Goal: Information Seeking & Learning: Learn about a topic

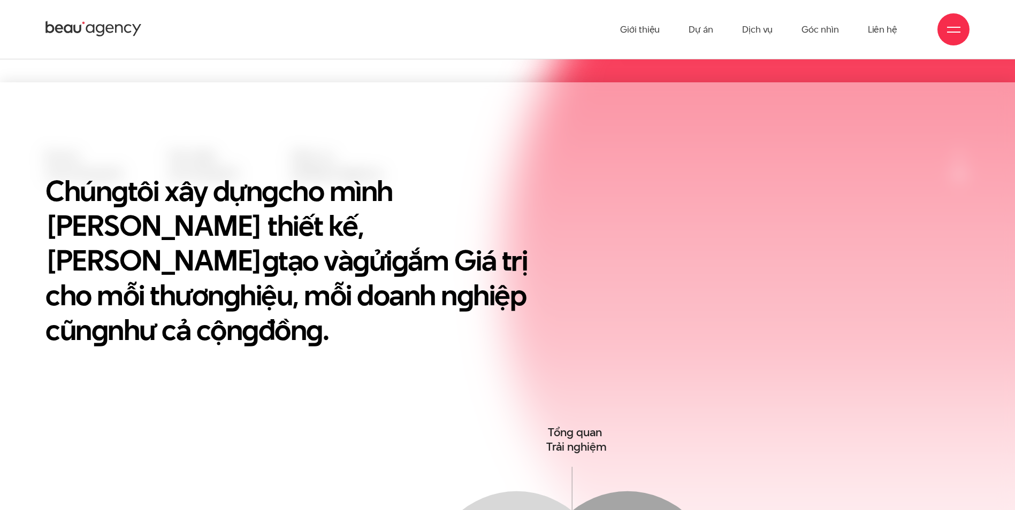
scroll to position [321, 0]
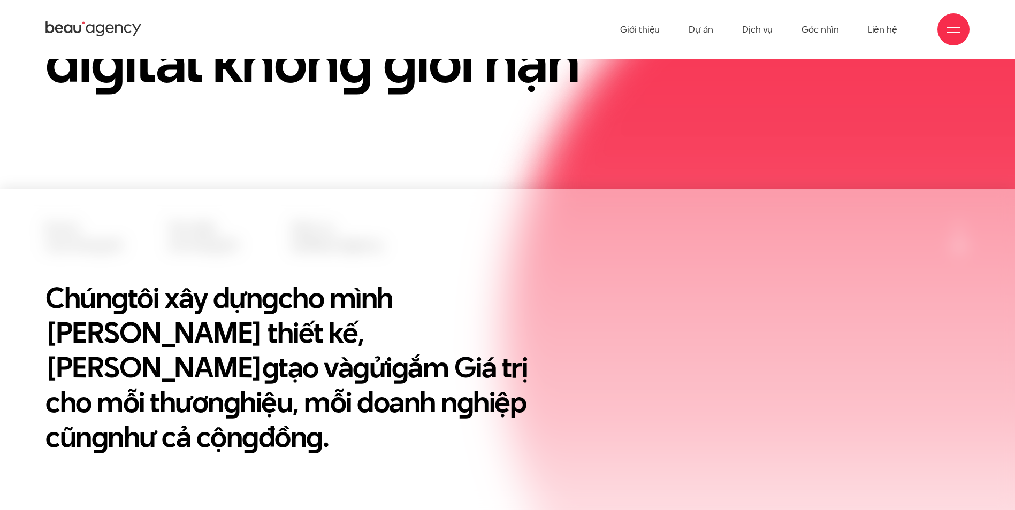
click at [867, 27] on ul "Giới thiệu Dự án Dịch vụ Góc nhìn Liên hệ" at bounding box center [758, 29] width 277 height 59
click at [875, 27] on link "Liên hệ" at bounding box center [882, 29] width 29 height 59
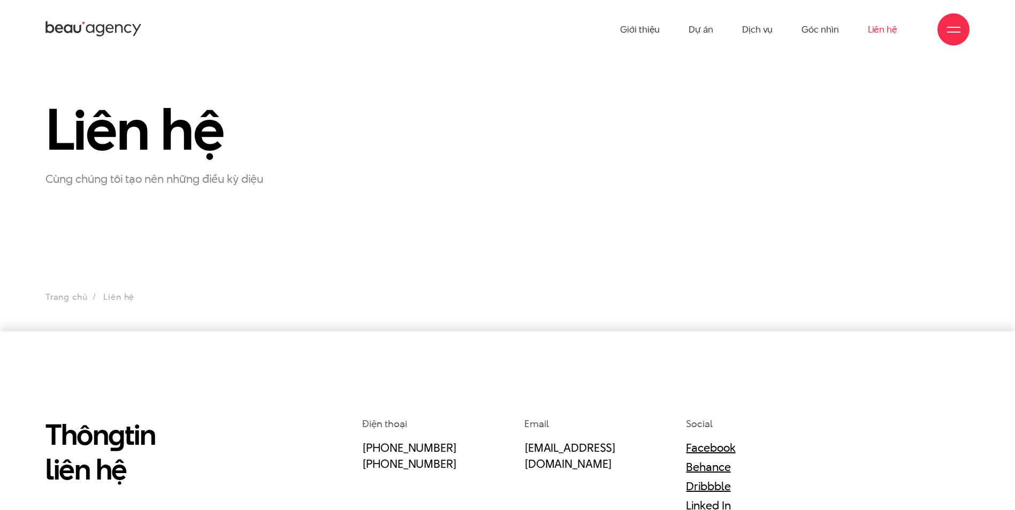
click at [958, 33] on div at bounding box center [953, 29] width 13 height 13
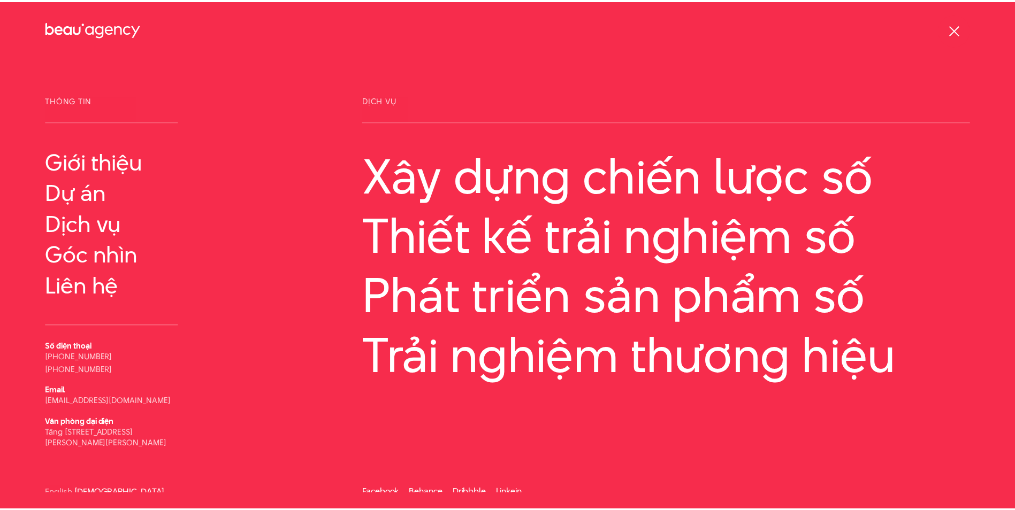
scroll to position [5, 0]
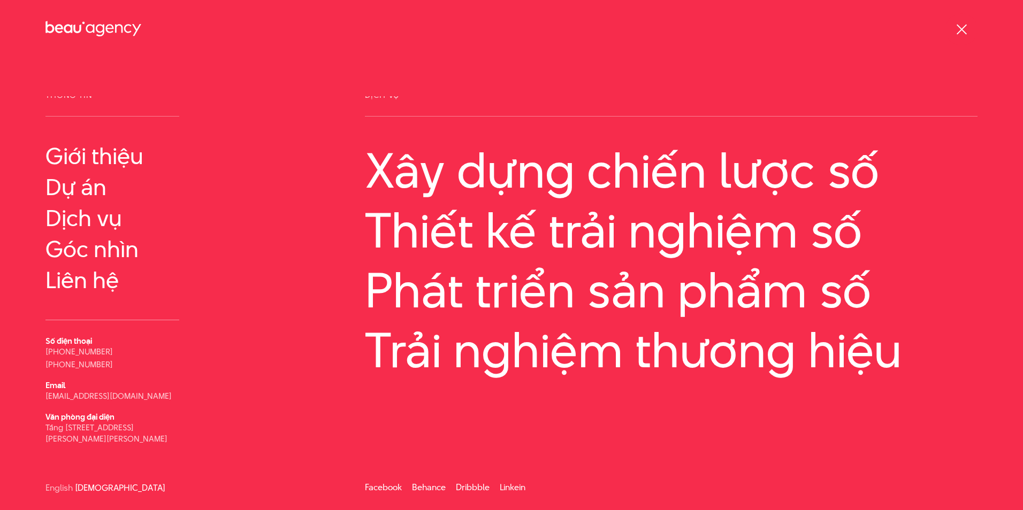
click at [961, 28] on span at bounding box center [961, 29] width 10 height 10
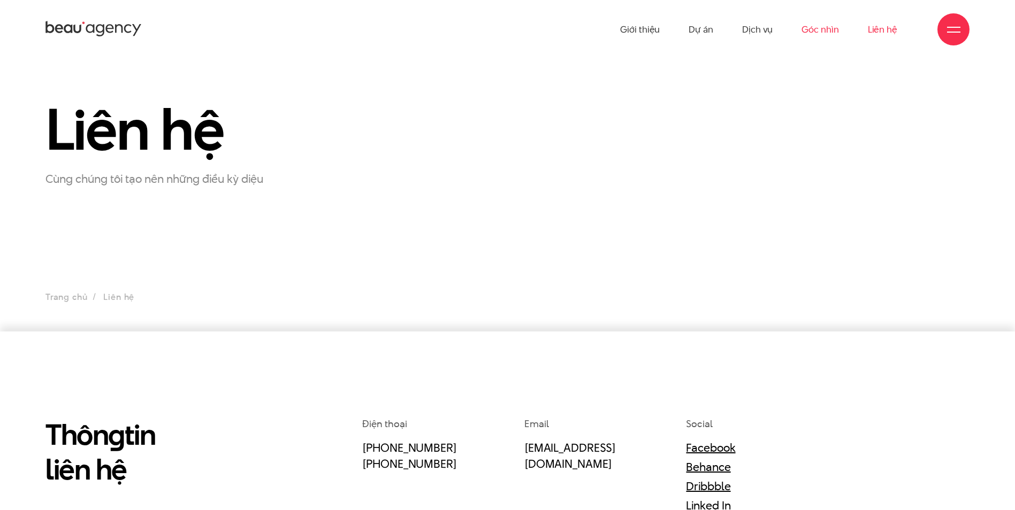
click at [818, 36] on link "Góc nhìn" at bounding box center [819, 29] width 37 height 59
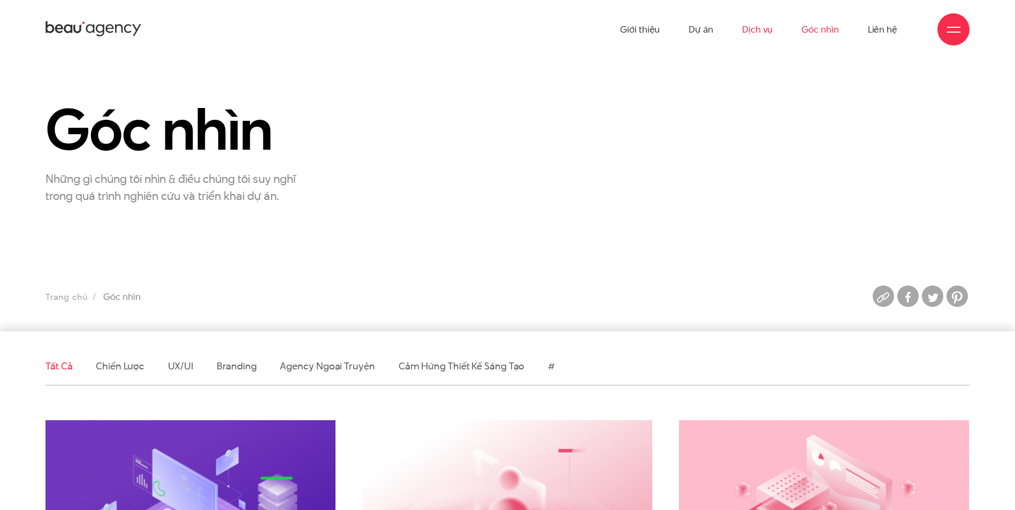
click at [760, 32] on link "Dịch vụ" at bounding box center [757, 29] width 30 height 59
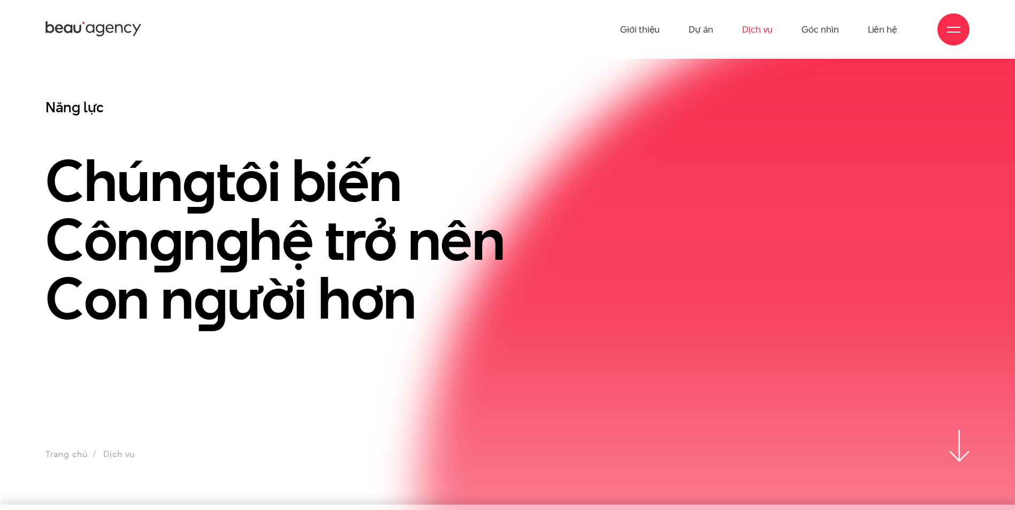
click at [798, 31] on ul "Giới thiệu Dự án Dịch vụ Góc nhìn Liên hệ" at bounding box center [758, 29] width 277 height 59
click at [811, 32] on link "Góc nhìn" at bounding box center [819, 29] width 37 height 59
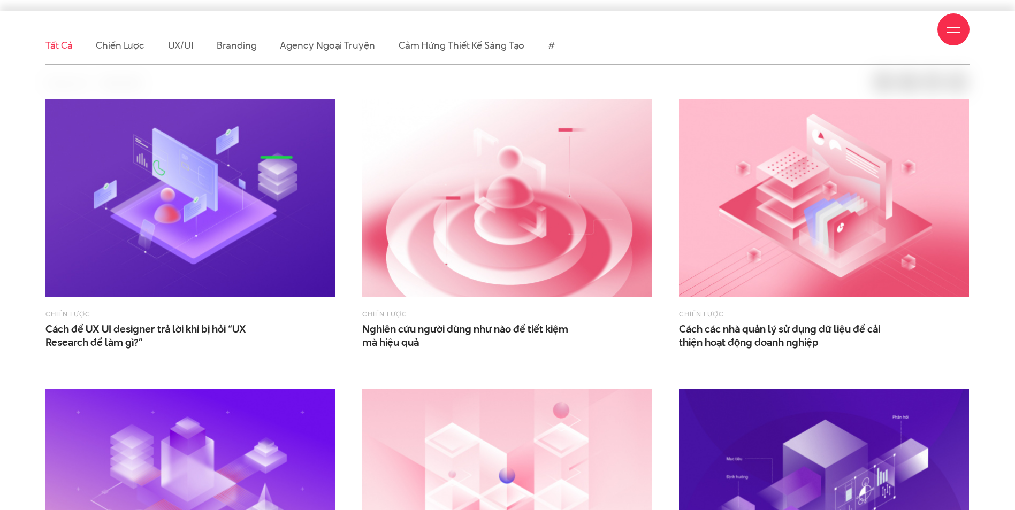
scroll to position [214, 0]
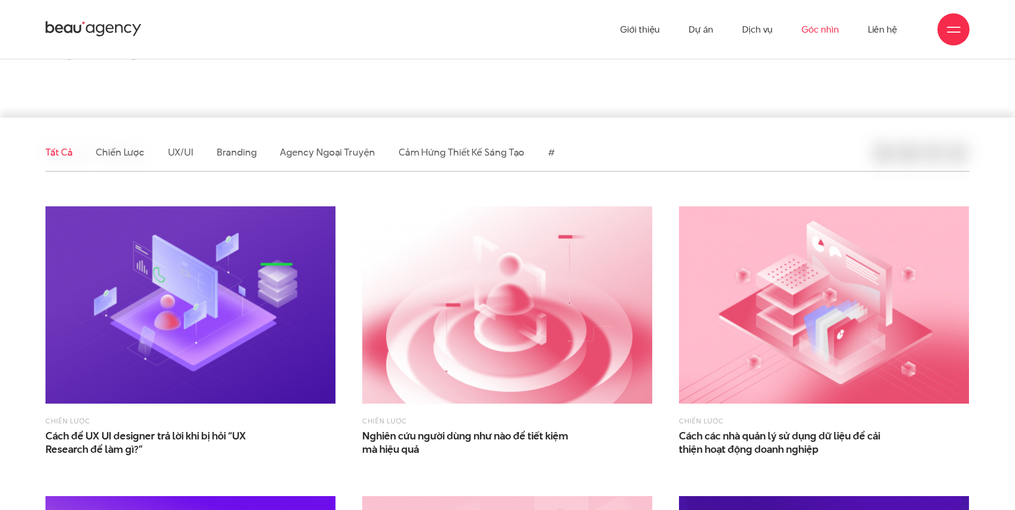
click at [163, 158] on ul "Tất cả Chiến lược UX/UI Branding Agency ngoại truyện Cảm hứng thiết kế sáng tạo…" at bounding box center [507, 152] width 924 height 37
click at [178, 156] on link "UX/UI" at bounding box center [181, 151] width 26 height 13
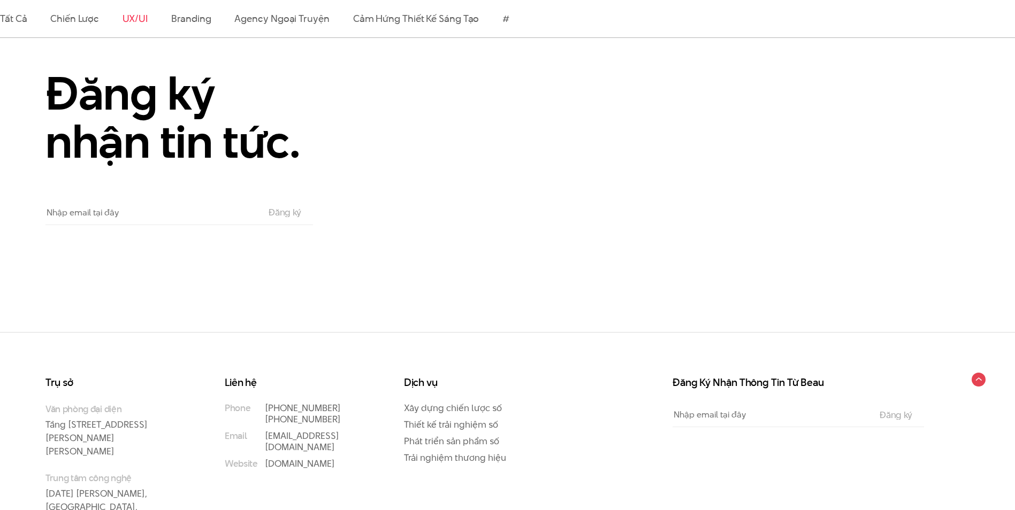
scroll to position [1457, 0]
